Goal: Transaction & Acquisition: Purchase product/service

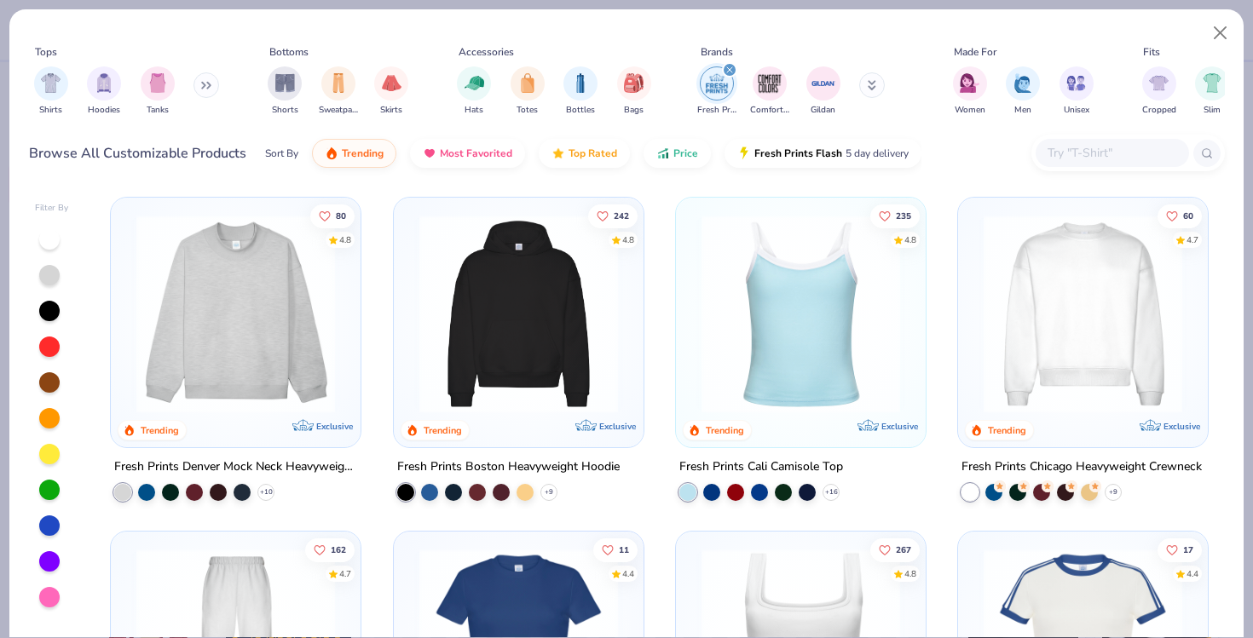
click at [547, 332] on img at bounding box center [519, 314] width 216 height 199
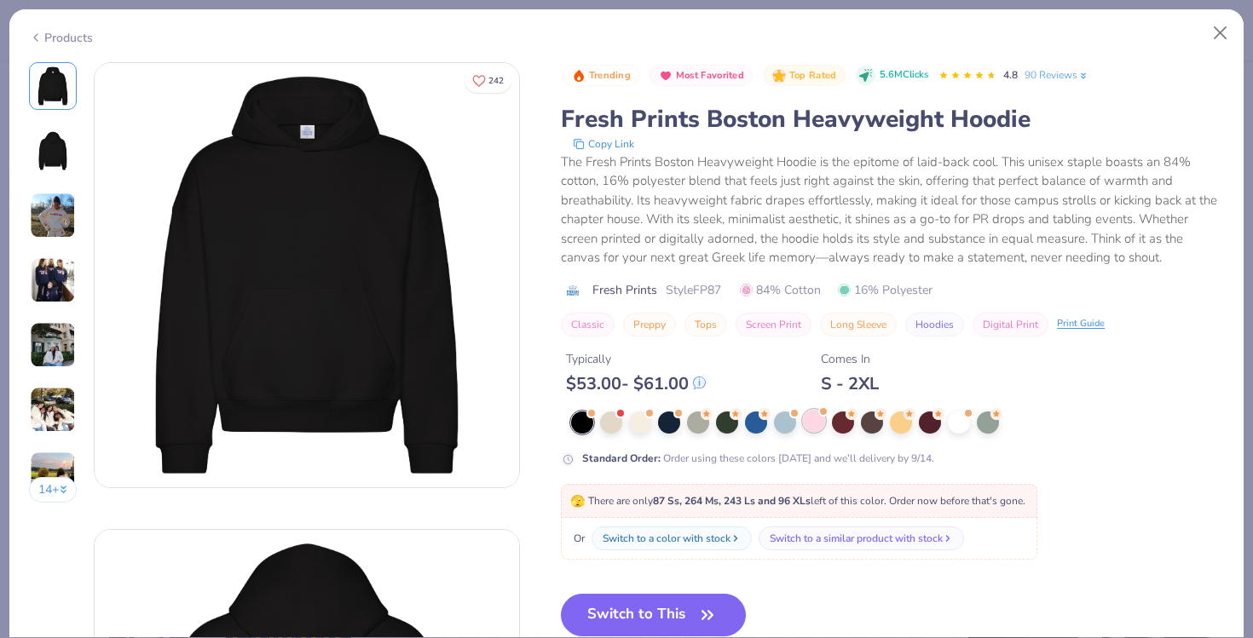
click at [816, 429] on div at bounding box center [814, 421] width 22 height 22
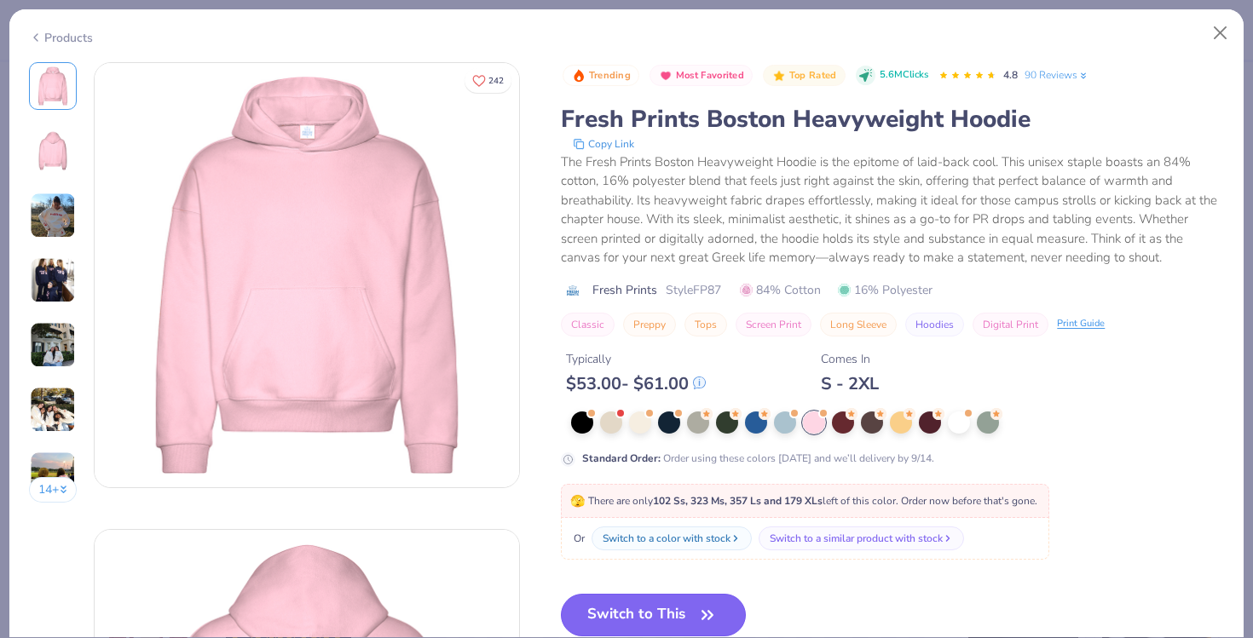
click at [614, 608] on button "Switch to This" at bounding box center [653, 615] width 185 height 43
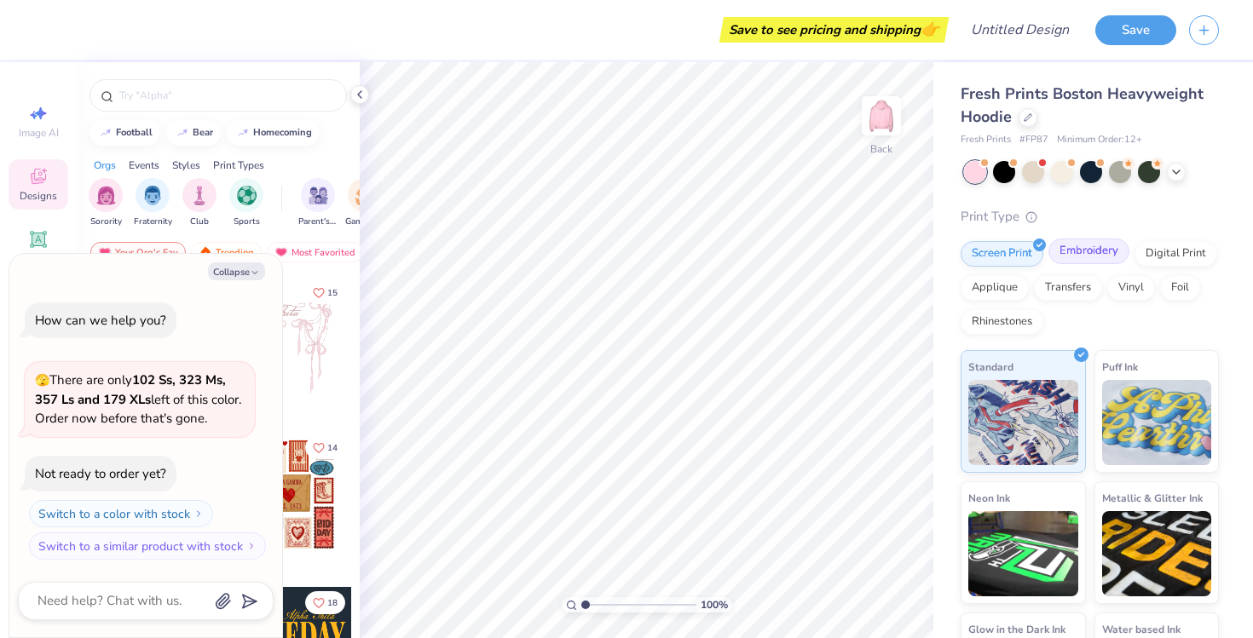
click at [1092, 251] on div "Embroidery" at bounding box center [1088, 252] width 81 height 26
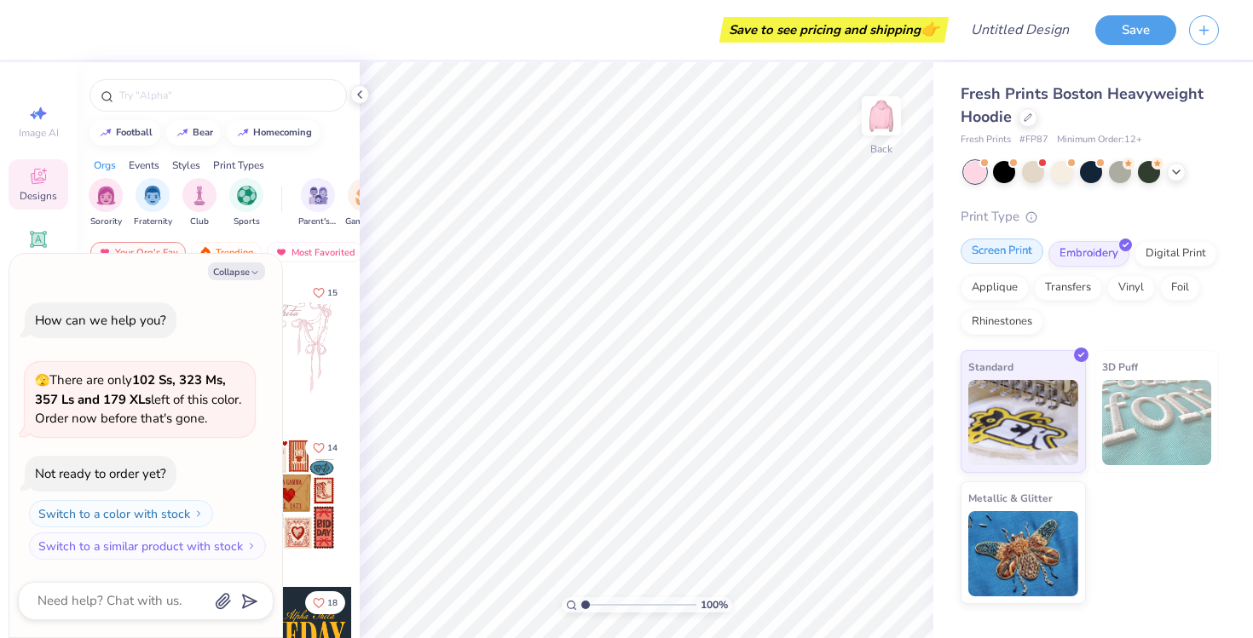
click at [1000, 251] on div "Screen Print" at bounding box center [1001, 252] width 83 height 26
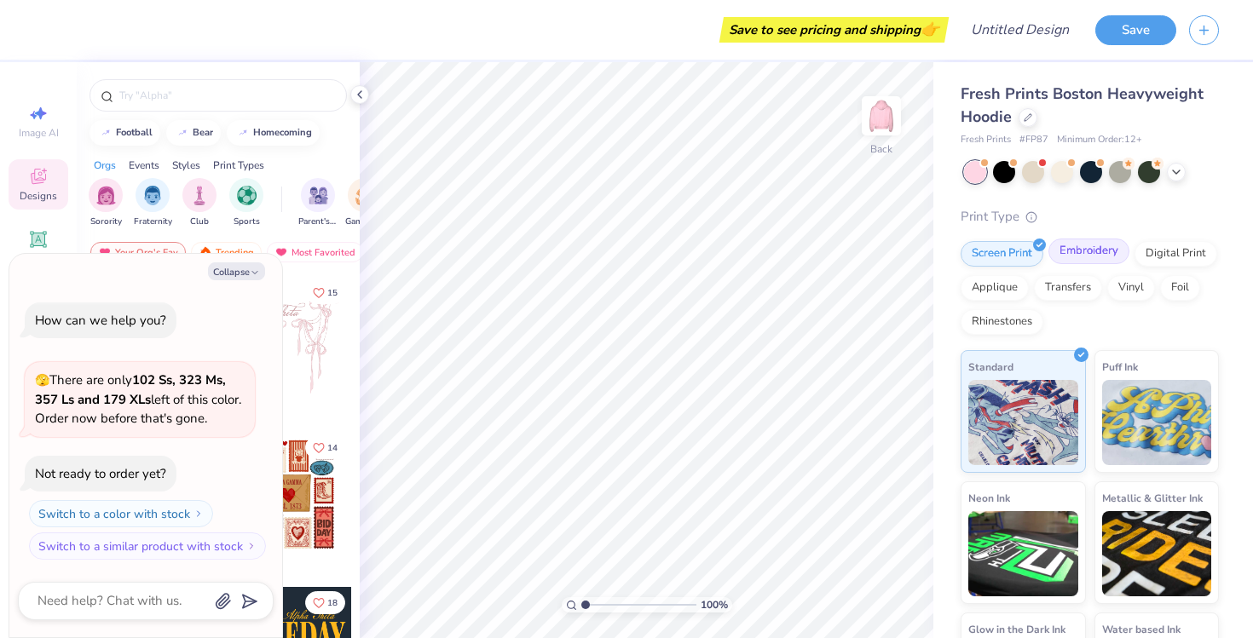
click at [1086, 245] on div "Embroidery" at bounding box center [1088, 252] width 81 height 26
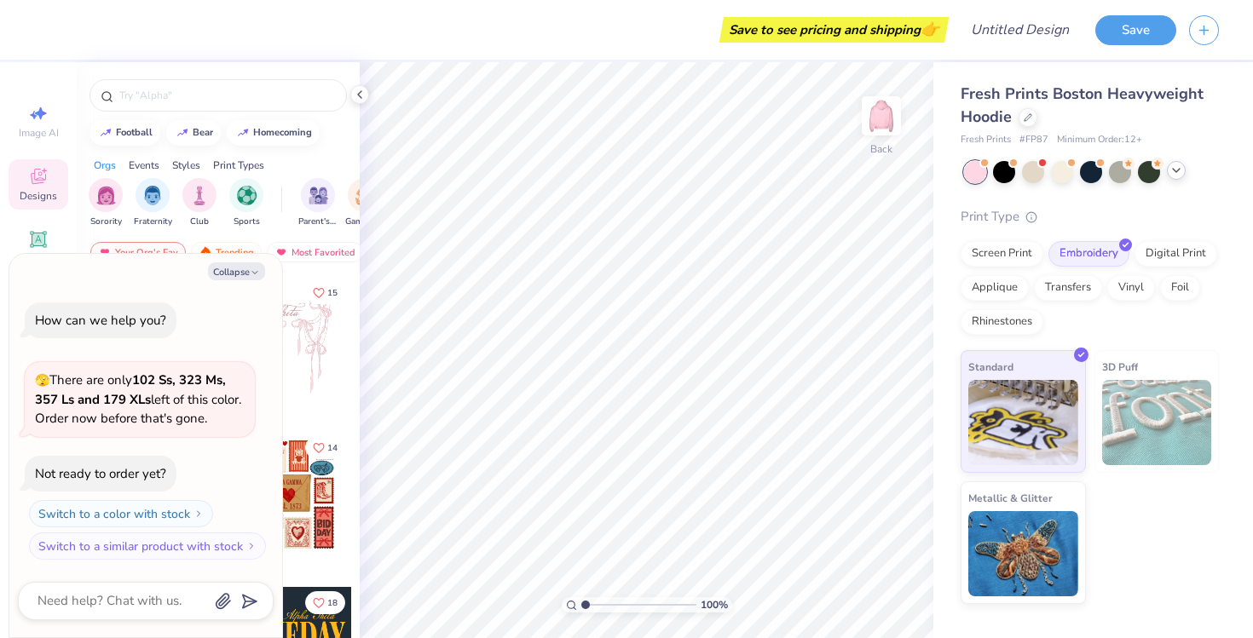
click at [1179, 177] on div at bounding box center [1176, 170] width 19 height 19
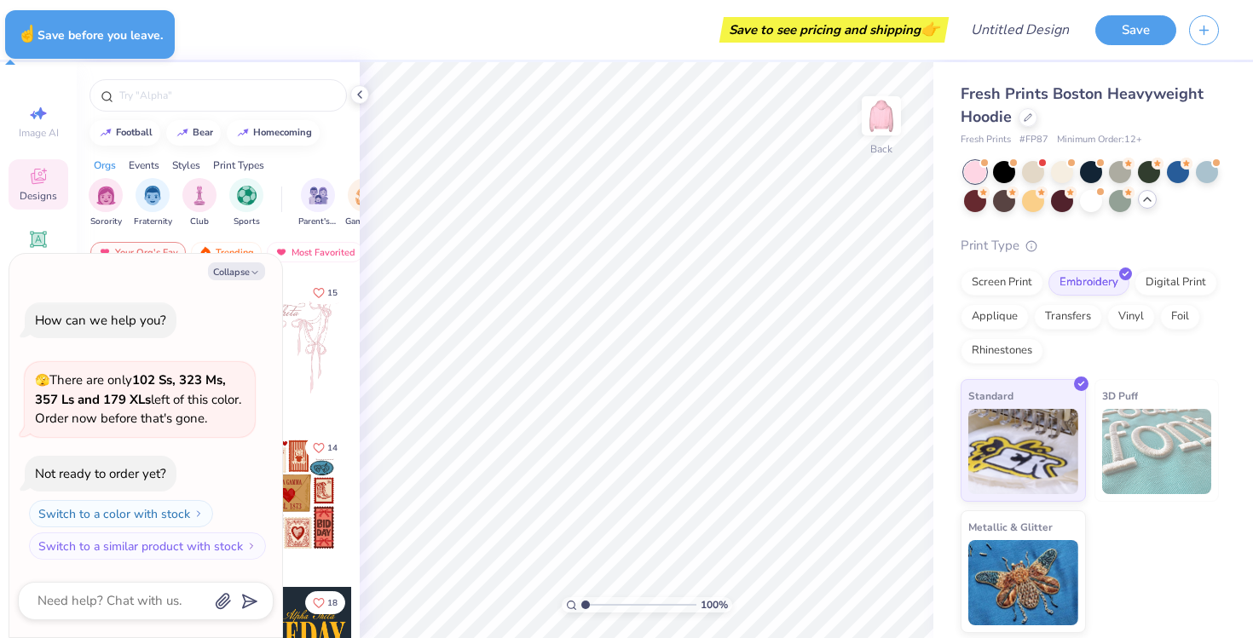
type textarea "x"
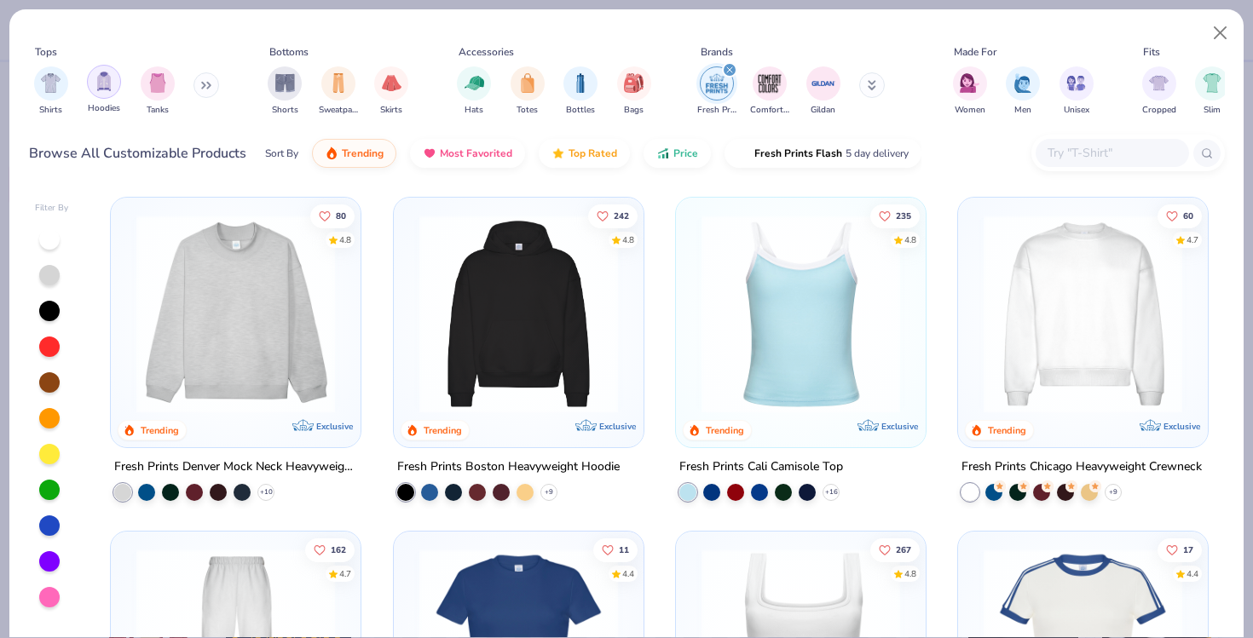
click at [95, 84] on img "filter for Hoodies" at bounding box center [104, 82] width 19 height 20
